Goal: Information Seeking & Learning: Learn about a topic

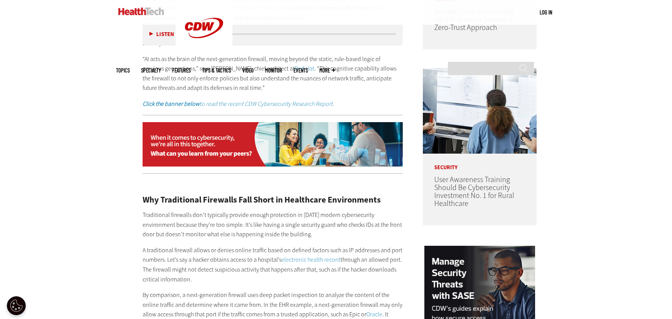
scroll to position [544, 0]
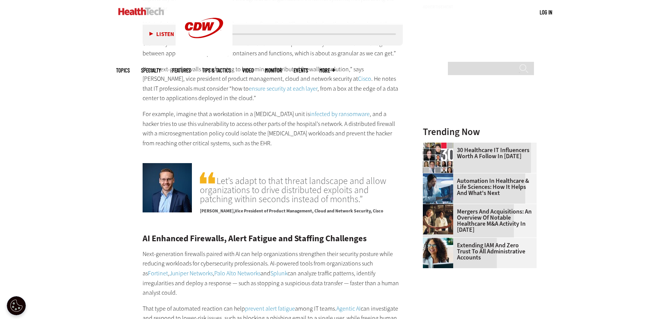
scroll to position [1074, 0]
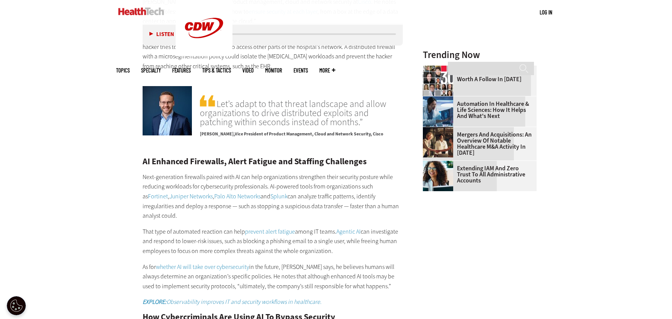
click at [89, 177] on div "Become an Insider Sign up [DATE] to receive premium content! Sign Up MENU Log i…" at bounding box center [336, 1] width 672 height 2151
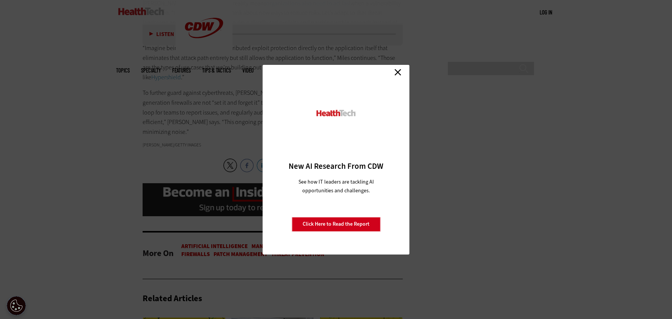
scroll to position [1378, 0]
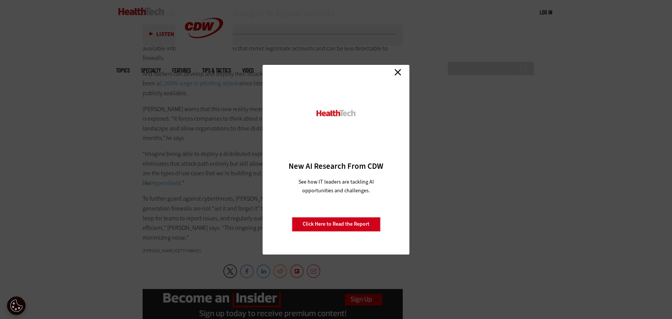
click at [80, 63] on div "Close New AI Research From CDW See how IT leaders are tackling AI opportunities…" at bounding box center [336, 159] width 672 height 319
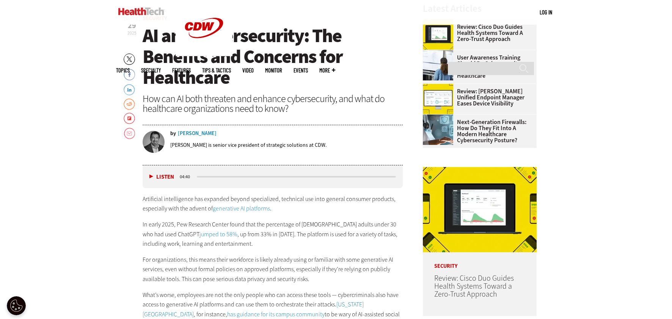
scroll to position [303, 0]
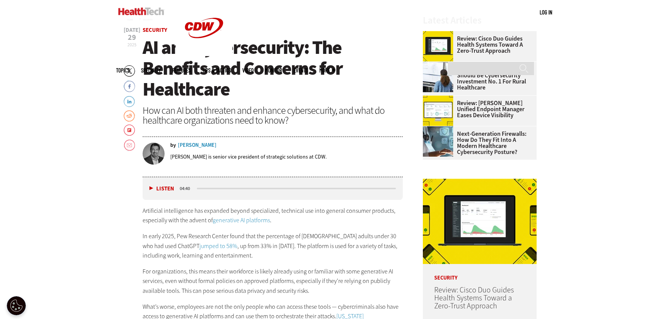
drag, startPoint x: 106, startPoint y: 227, endPoint x: 124, endPoint y: 232, distance: 18.4
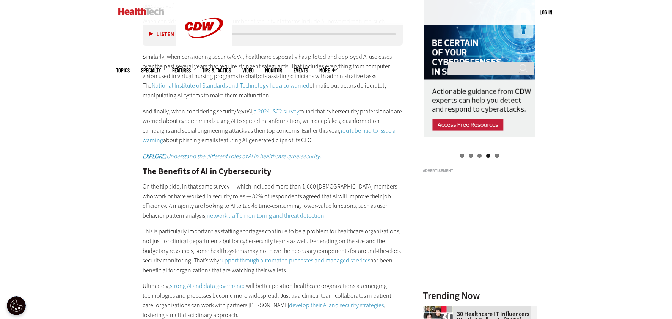
scroll to position [1023, 0]
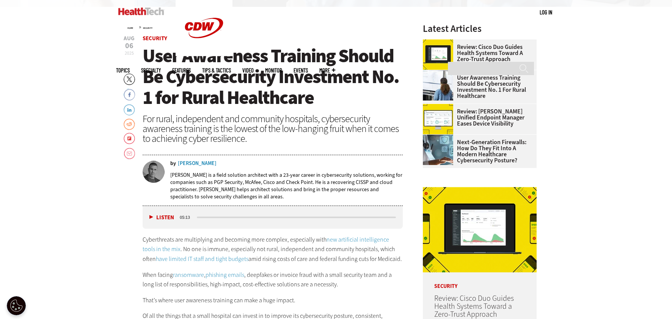
scroll to position [303, 0]
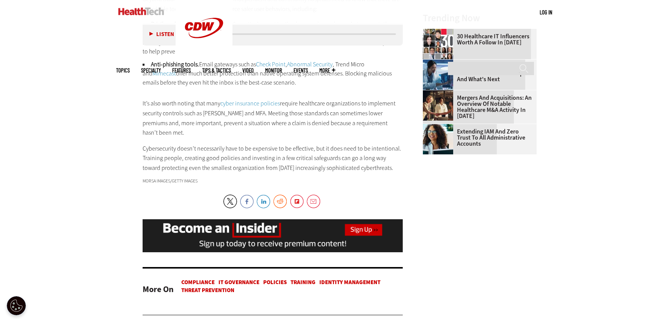
scroll to position [1175, 0]
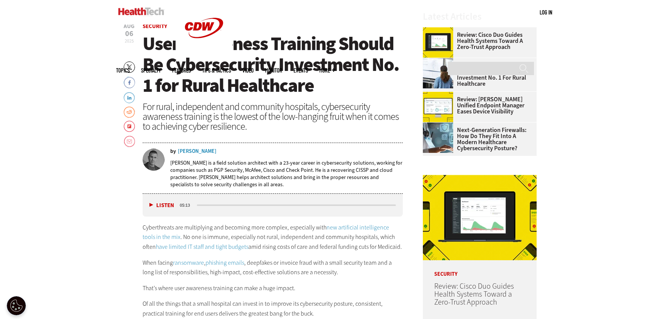
scroll to position [303, 0]
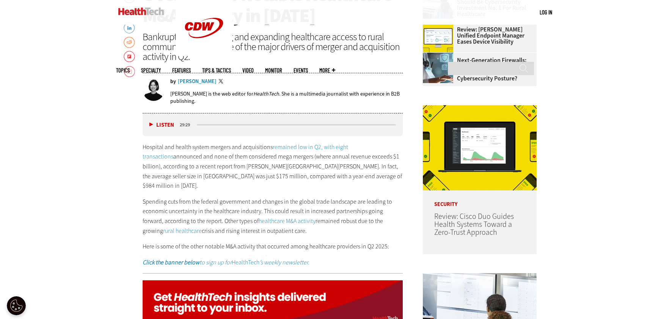
scroll to position [452, 0]
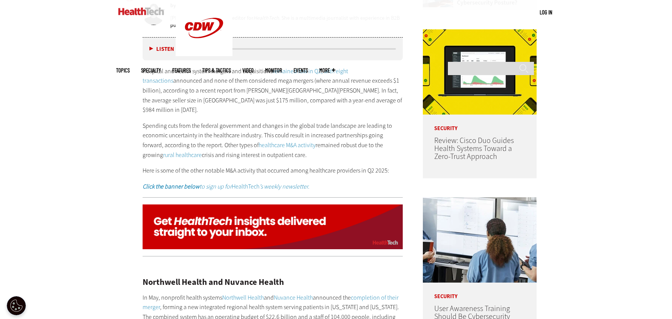
click at [162, 149] on p "Spending cuts from the federal government and changes in the global trade lands…" at bounding box center [272, 140] width 260 height 39
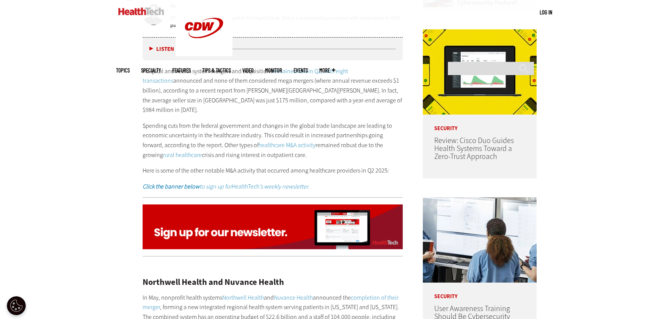
click at [316, 153] on div "Hospital and health system mergers and acquisitions remained low in Q2, with ei…" at bounding box center [272, 128] width 260 height 125
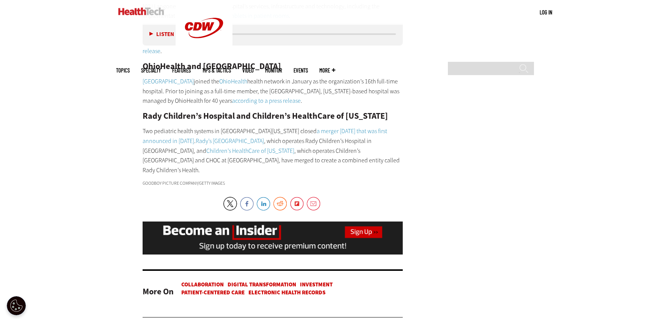
scroll to position [4697, 0]
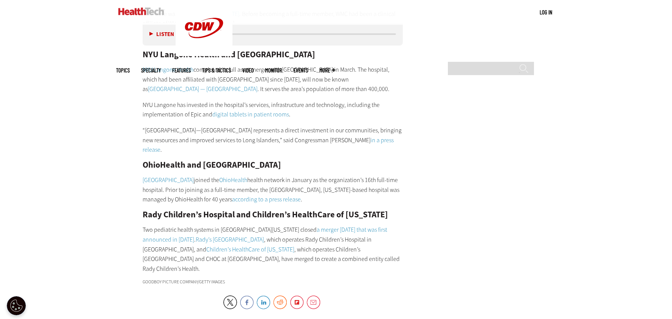
drag, startPoint x: 113, startPoint y: 187, endPoint x: 172, endPoint y: 194, distance: 60.3
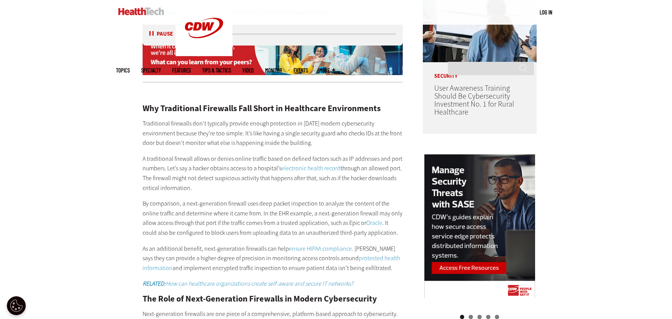
scroll to position [695, 0]
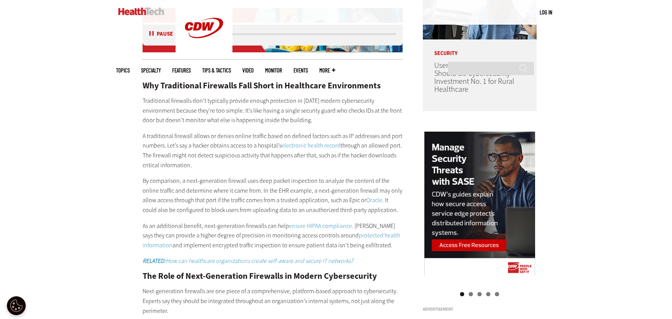
click at [149, 33] on div "Listen Pause" at bounding box center [163, 34] width 30 height 8
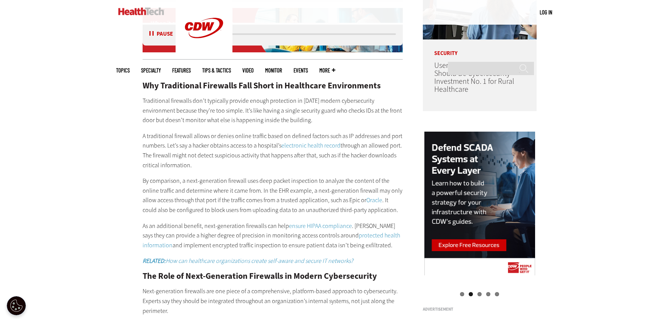
click at [150, 34] on button "Pause" at bounding box center [160, 34] width 23 height 6
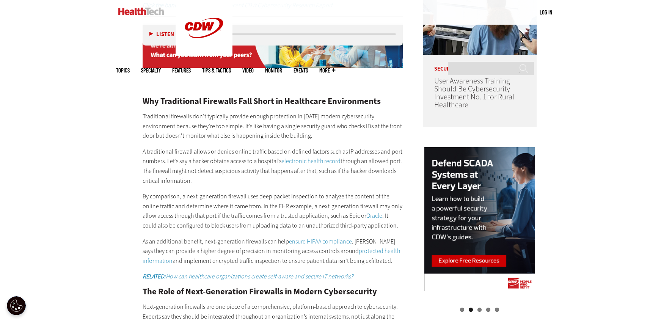
scroll to position [544, 0]
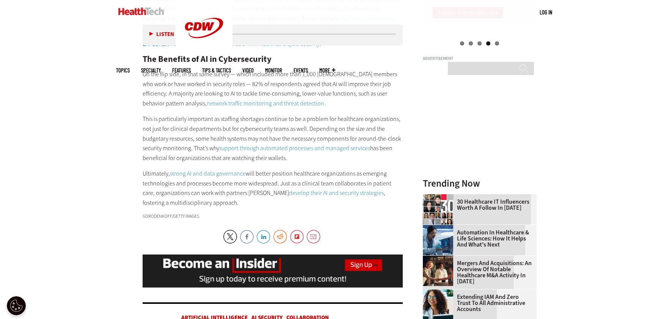
scroll to position [947, 0]
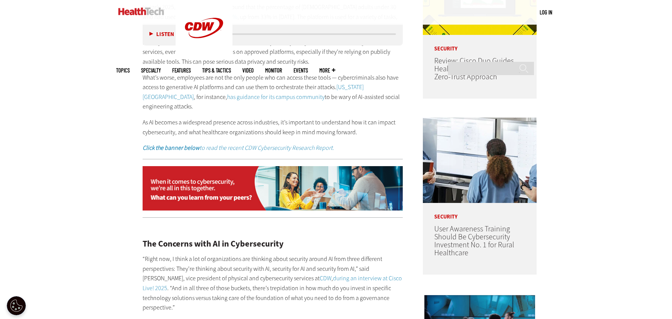
scroll to position [417, 0]
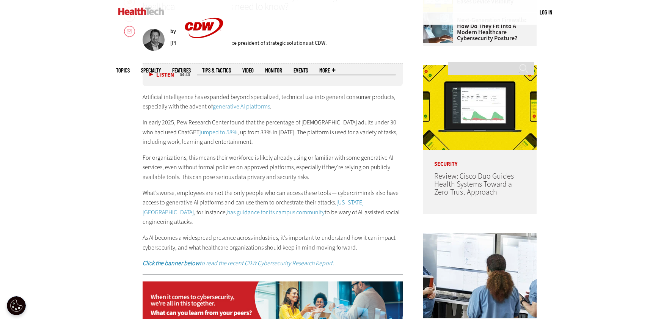
drag, startPoint x: 70, startPoint y: 225, endPoint x: 74, endPoint y: 225, distance: 3.8
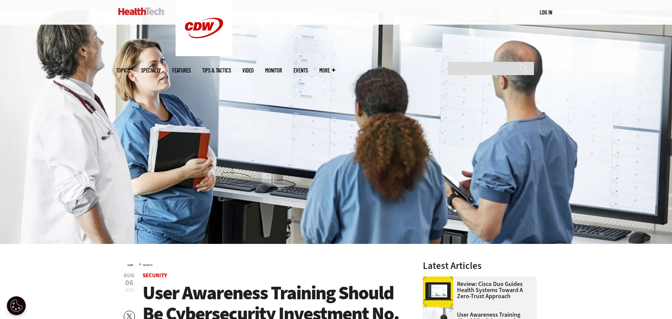
scroll to position [152, 0]
